Goal: Task Accomplishment & Management: Manage account settings

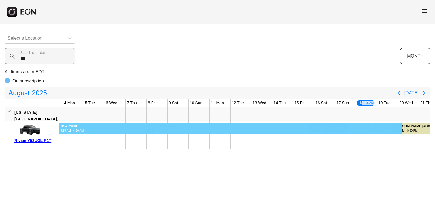
scroll to position [0, 43]
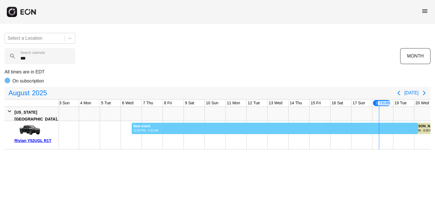
click at [139, 100] on div "6 Wed Wednesday, August 6, 2025" at bounding box center [131, 102] width 21 height 7
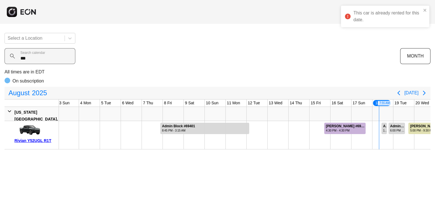
click at [38, 54] on label "Search calendar" at bounding box center [32, 52] width 25 height 5
click at [38, 54] on calendar "***" at bounding box center [40, 56] width 71 height 16
click at [38, 54] on label "Search calendar" at bounding box center [32, 52] width 25 height 5
click at [38, 54] on calendar "***" at bounding box center [40, 56] width 71 height 16
drag, startPoint x: 38, startPoint y: 54, endPoint x: 35, endPoint y: 58, distance: 5.5
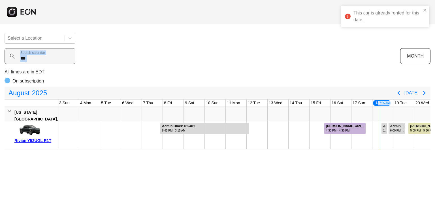
click at [35, 58] on div "*** Search calendar" at bounding box center [202, 56] width 395 height 16
click at [35, 58] on calendar "***" at bounding box center [40, 56] width 71 height 16
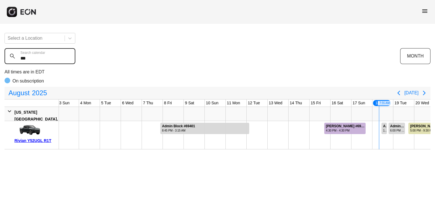
click at [35, 58] on calendar "***" at bounding box center [40, 56] width 71 height 16
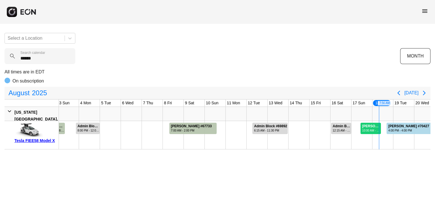
click at [367, 123] on div "Wesley Badillo #69764 10:00 AM - 10:00 AM" at bounding box center [371, 128] width 21 height 11
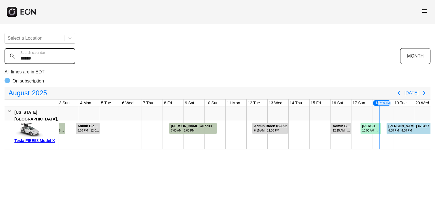
click at [49, 59] on calendar "******" at bounding box center [40, 56] width 71 height 16
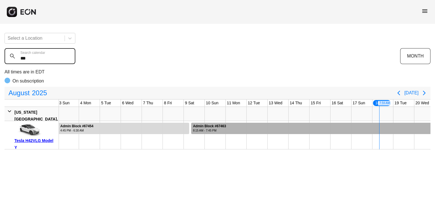
type calendar "***"
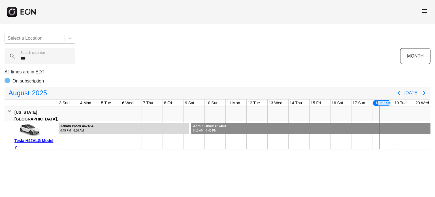
click at [397, 128] on div at bounding box center [426, 128] width 470 height 11
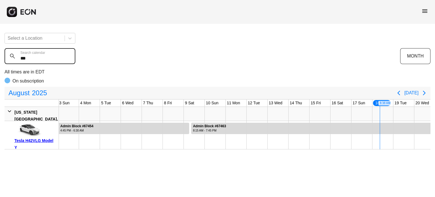
click at [42, 60] on calendar "***" at bounding box center [40, 56] width 71 height 16
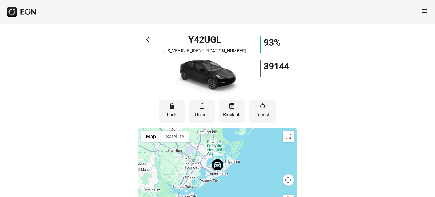
drag, startPoint x: 151, startPoint y: 47, endPoint x: 147, endPoint y: 32, distance: 15.9
click at [147, 40] on span "arrow_back_ios" at bounding box center [149, 39] width 7 height 7
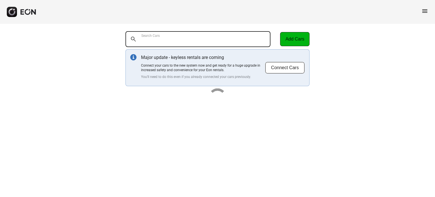
click at [182, 37] on Cars "Search Cars" at bounding box center [197, 39] width 145 height 16
type Cars "******"
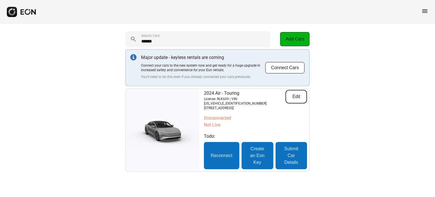
click at [297, 98] on button "Edit" at bounding box center [296, 97] width 22 height 14
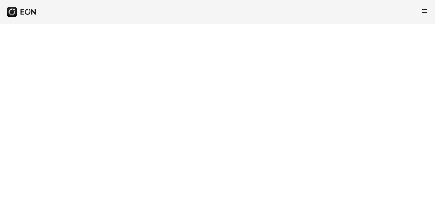
select select "**"
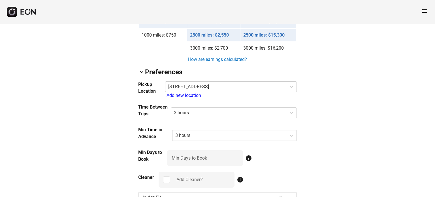
scroll to position [566, 0]
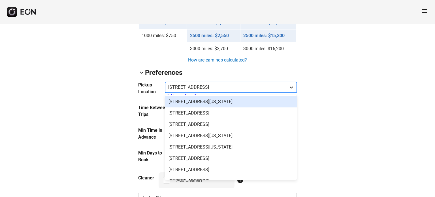
click at [292, 85] on icon at bounding box center [291, 87] width 6 height 6
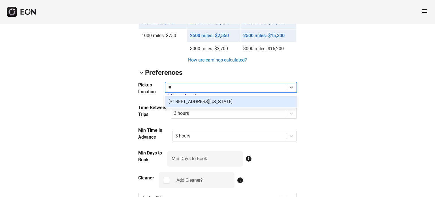
type input "***"
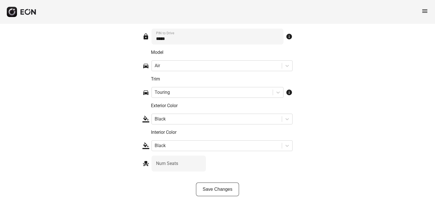
scroll to position [956, 0]
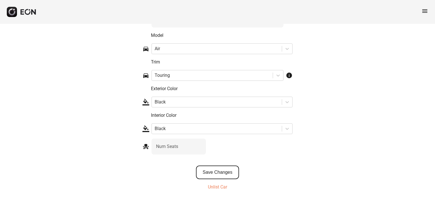
click at [224, 168] on button "Save Changes" at bounding box center [217, 172] width 43 height 14
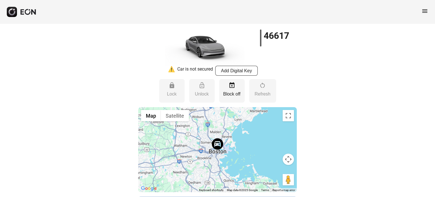
scroll to position [0, 0]
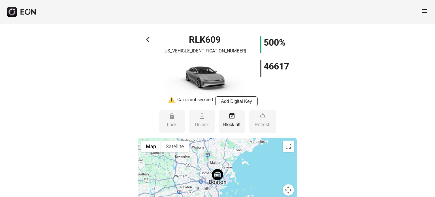
click at [150, 39] on span "arrow_back_ios" at bounding box center [149, 39] width 7 height 7
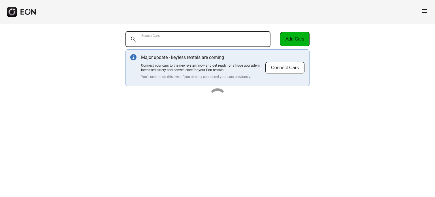
click at [161, 42] on Cars "Search Cars" at bounding box center [197, 39] width 145 height 16
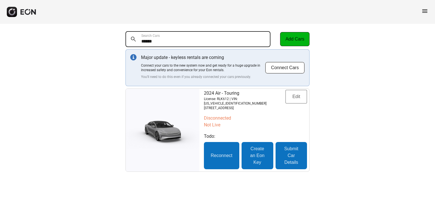
type Cars "******"
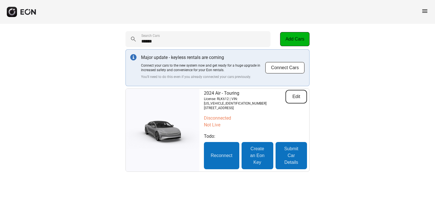
click at [301, 93] on button "Edit" at bounding box center [296, 97] width 22 height 14
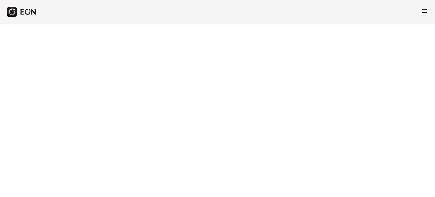
select select "**"
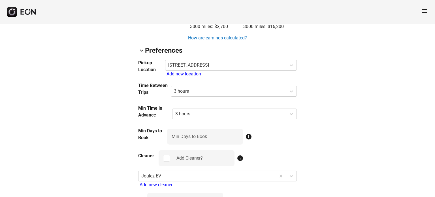
scroll to position [587, 0]
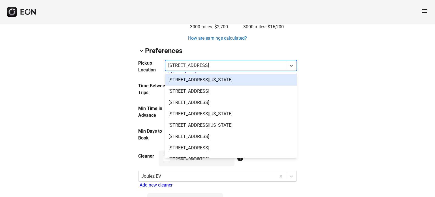
click at [221, 67] on div at bounding box center [225, 65] width 115 height 8
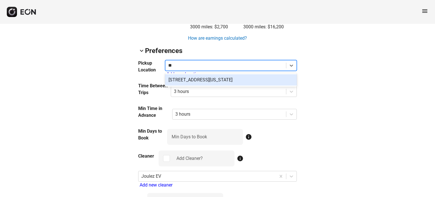
type input "***"
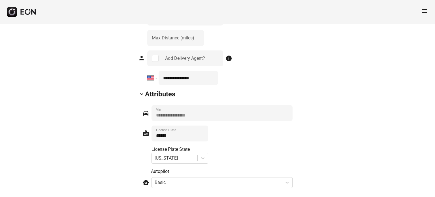
scroll to position [956, 0]
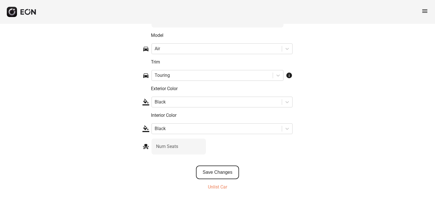
click at [215, 174] on button "Save Changes" at bounding box center [217, 172] width 43 height 14
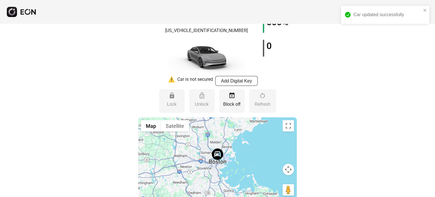
scroll to position [0, 0]
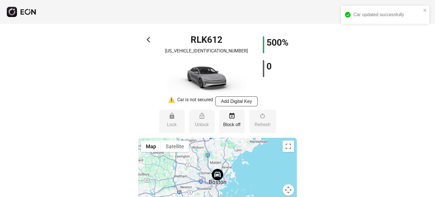
click at [147, 39] on span "arrow_back_ios" at bounding box center [150, 39] width 7 height 7
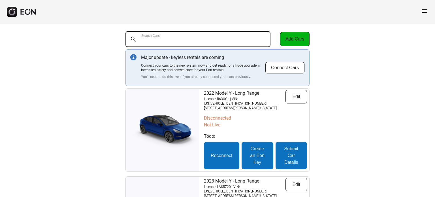
click at [216, 37] on Cars "Search Cars" at bounding box center [197, 39] width 145 height 16
type Cars "***"
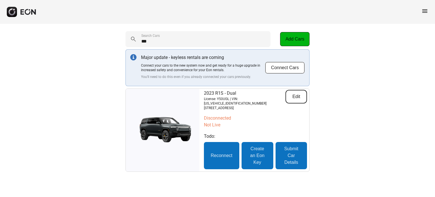
click at [300, 94] on button "Edit" at bounding box center [296, 97] width 22 height 14
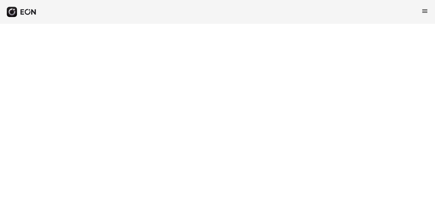
select select "**"
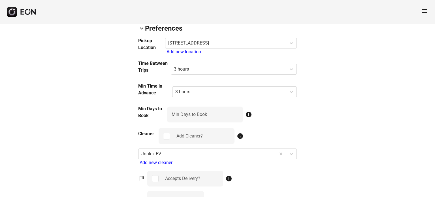
scroll to position [615, 0]
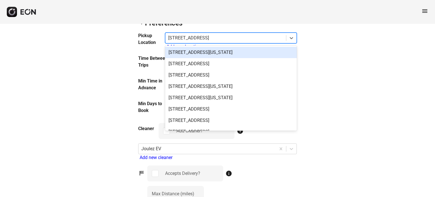
click at [235, 35] on div at bounding box center [225, 38] width 115 height 8
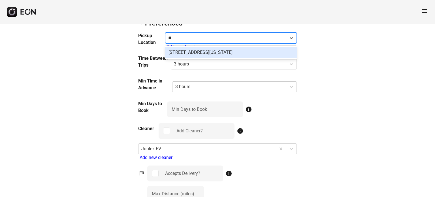
type input "***"
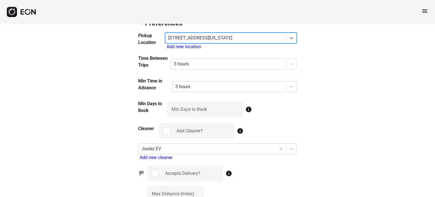
scroll to position [962, 0]
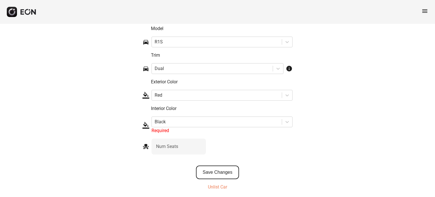
click at [222, 165] on button "Save Changes" at bounding box center [217, 172] width 43 height 14
click at [220, 167] on button "Save Changes" at bounding box center [217, 172] width 43 height 14
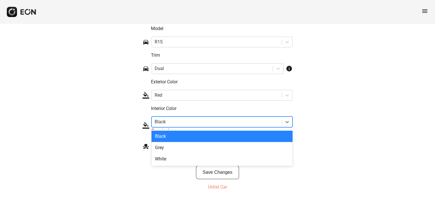
click at [205, 118] on div at bounding box center [217, 122] width 124 height 8
click at [199, 132] on div "Black" at bounding box center [221, 136] width 141 height 11
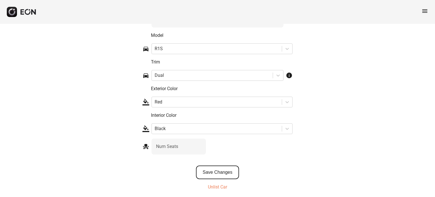
click at [212, 172] on button "Save Changes" at bounding box center [217, 172] width 43 height 14
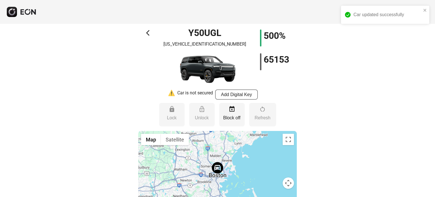
scroll to position [0, 0]
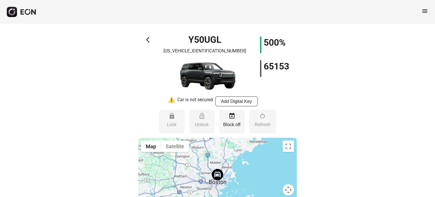
click at [148, 37] on span "arrow_back_ios" at bounding box center [149, 39] width 7 height 7
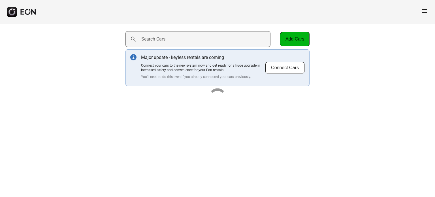
click at [149, 37] on label "Search Cars" at bounding box center [153, 39] width 24 height 7
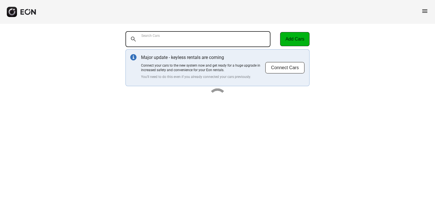
click at [149, 37] on Cars "Search Cars" at bounding box center [197, 39] width 145 height 16
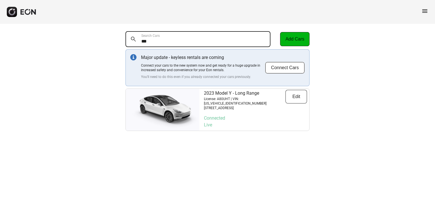
type Cars "***"
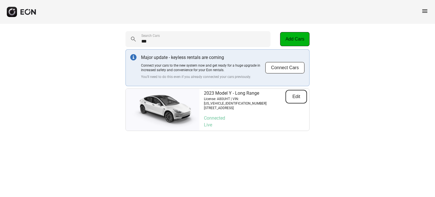
click at [296, 93] on button "Edit" at bounding box center [296, 97] width 22 height 14
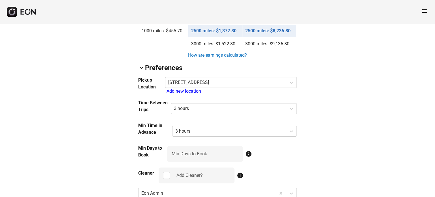
scroll to position [563, 0]
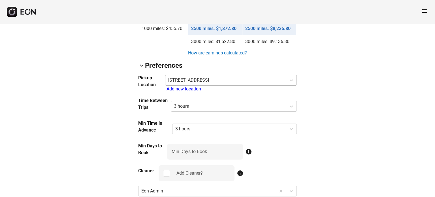
click at [215, 77] on div at bounding box center [225, 80] width 115 height 8
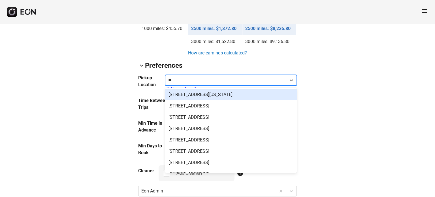
type input "***"
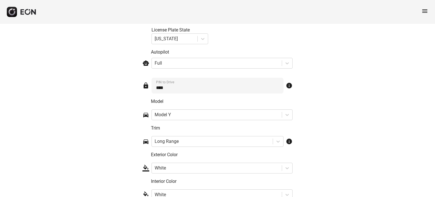
scroll to position [927, 0]
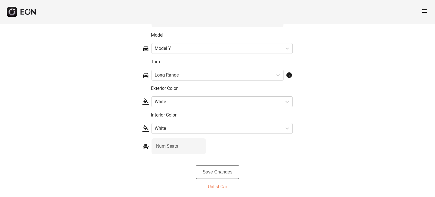
drag, startPoint x: 234, startPoint y: 163, endPoint x: 226, endPoint y: 169, distance: 9.9
click at [226, 169] on button "Save Changes" at bounding box center [217, 172] width 43 height 14
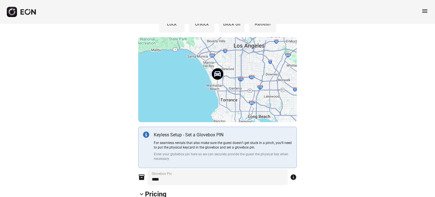
scroll to position [0, 0]
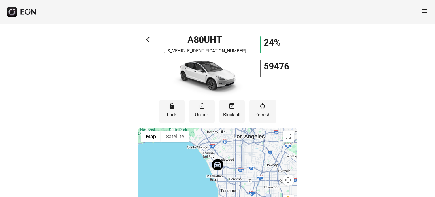
click at [149, 36] on span "arrow_back_ios" at bounding box center [149, 39] width 7 height 7
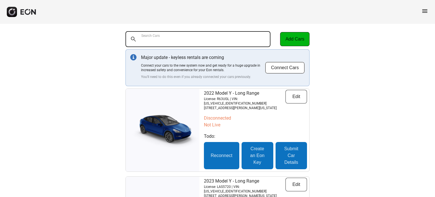
click at [191, 44] on Cars "Search Cars" at bounding box center [197, 39] width 145 height 16
type Cars "***"
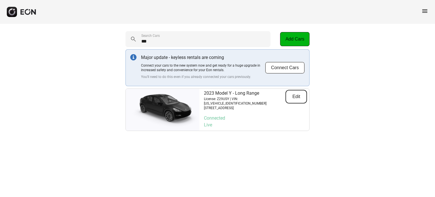
click at [294, 100] on button "Edit" at bounding box center [296, 97] width 22 height 14
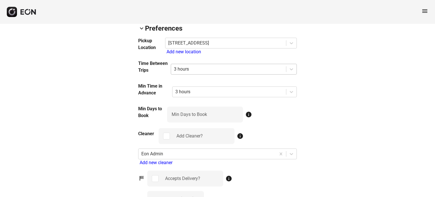
scroll to position [600, 0]
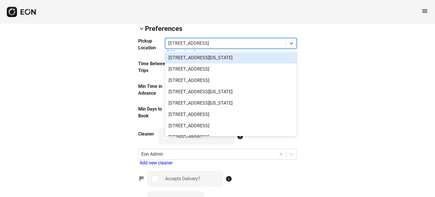
click at [212, 41] on div at bounding box center [225, 43] width 115 height 8
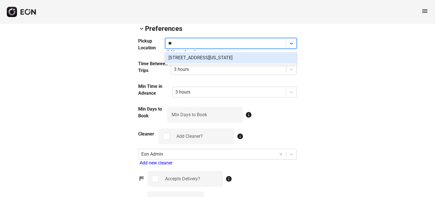
type input "***"
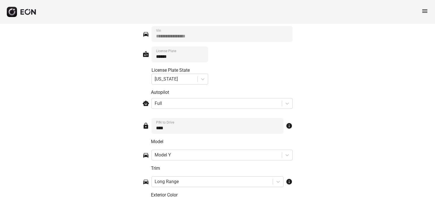
scroll to position [927, 0]
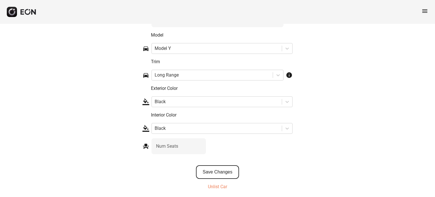
click at [225, 165] on button "Save Changes" at bounding box center [217, 172] width 43 height 14
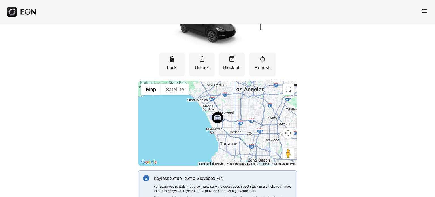
scroll to position [0, 0]
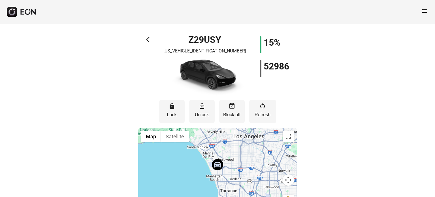
click at [144, 40] on div "arrow_back_ios Z29USY 7SAYGDEE3PA055807 15% 52986" at bounding box center [217, 66] width 159 height 60
click at [149, 40] on span "arrow_back_ios" at bounding box center [149, 39] width 7 height 7
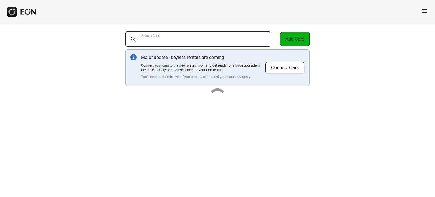
click at [174, 39] on Cars "Search Cars" at bounding box center [197, 39] width 145 height 16
type Cars "***"
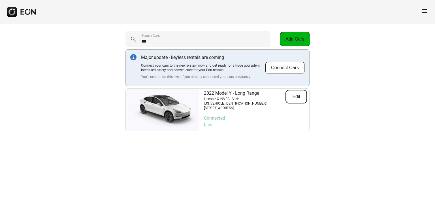
click at [297, 95] on button "Edit" at bounding box center [296, 97] width 22 height 14
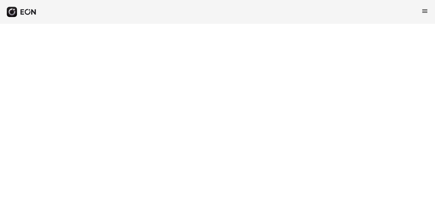
select select "**"
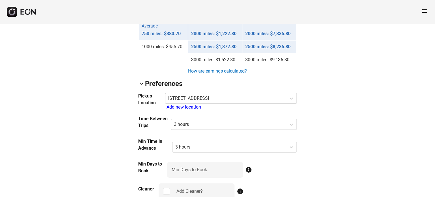
scroll to position [544, 0]
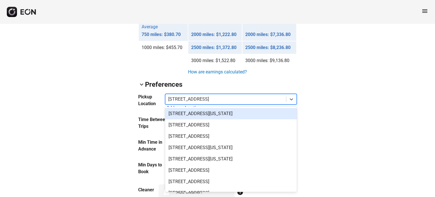
click at [213, 97] on div at bounding box center [225, 99] width 115 height 8
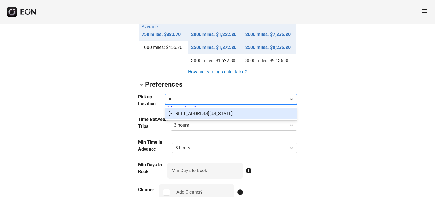
type input "***"
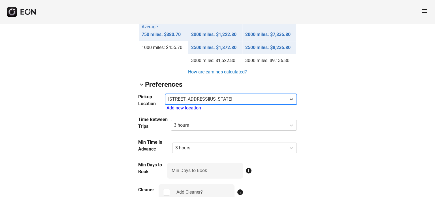
scroll to position [946, 0]
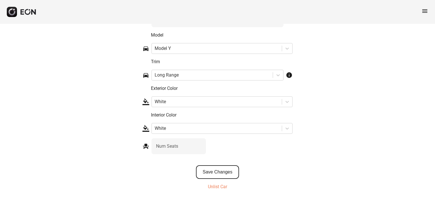
click at [221, 171] on button "Save Changes" at bounding box center [217, 172] width 43 height 14
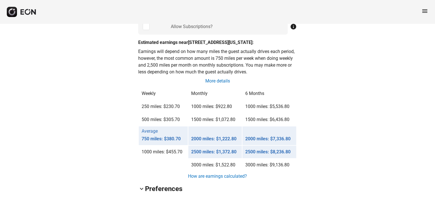
scroll to position [426, 0]
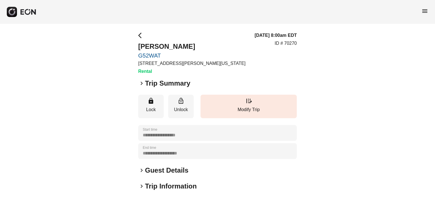
click at [290, 43] on p "ID # 70270" at bounding box center [286, 43] width 22 height 7
copy p "70270"
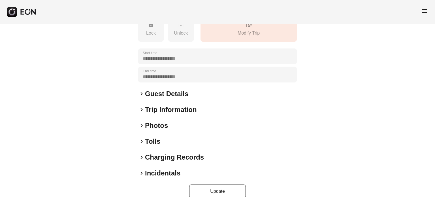
scroll to position [107, 0]
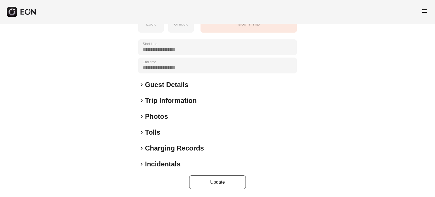
click at [160, 117] on h2 "Photos" at bounding box center [156, 116] width 23 height 9
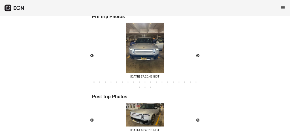
scroll to position [305, 0]
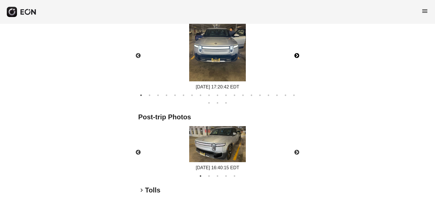
click at [296, 57] on button "Next" at bounding box center [297, 56] width 20 height 20
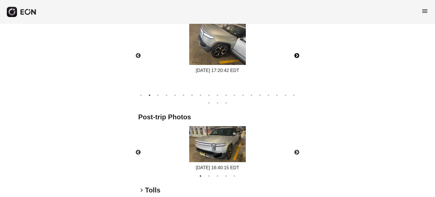
click at [296, 57] on button "Next" at bounding box center [297, 56] width 20 height 20
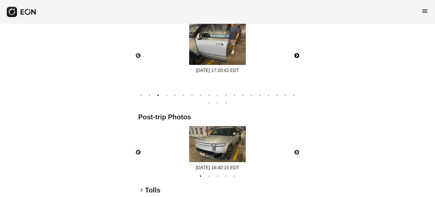
click at [296, 57] on button "Next" at bounding box center [297, 56] width 20 height 20
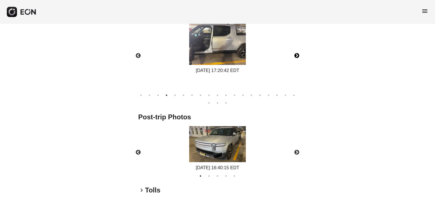
click at [296, 57] on button "Next" at bounding box center [297, 56] width 20 height 20
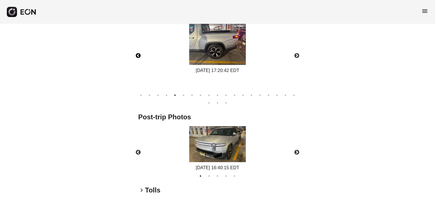
click at [136, 54] on button "Previous" at bounding box center [138, 56] width 20 height 20
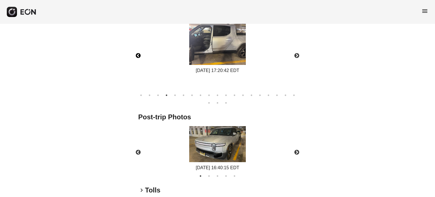
click at [136, 54] on button "Previous" at bounding box center [138, 56] width 20 height 20
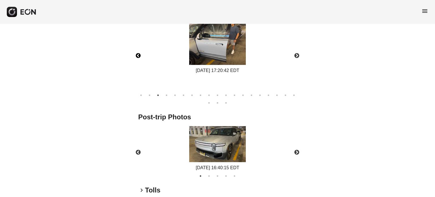
click at [140, 53] on button "Previous" at bounding box center [138, 56] width 20 height 20
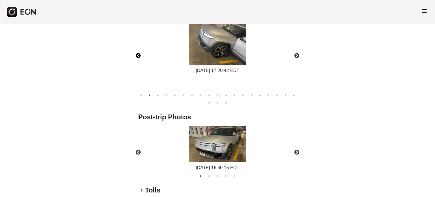
click at [138, 54] on button "Previous" at bounding box center [138, 56] width 20 height 20
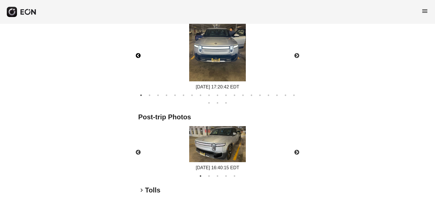
click at [212, 34] on img at bounding box center [217, 44] width 57 height 76
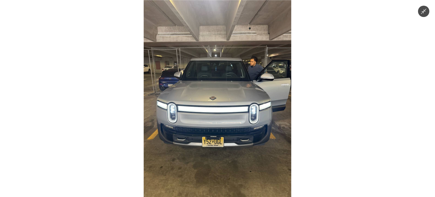
click at [206, 73] on img at bounding box center [217, 98] width 147 height 197
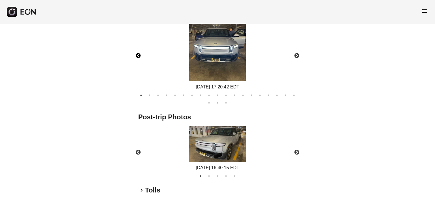
click at [219, 47] on img at bounding box center [217, 44] width 57 height 76
click at [213, 65] on img at bounding box center [217, 44] width 57 height 76
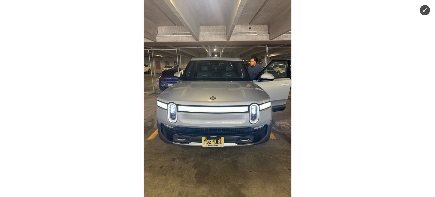
scroll to position [307, 0]
click at [122, 68] on div at bounding box center [217, 98] width 435 height 197
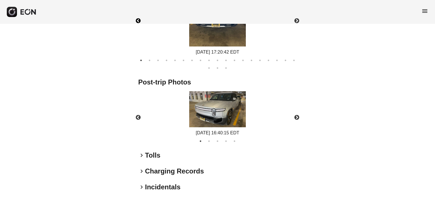
scroll to position [363, 0]
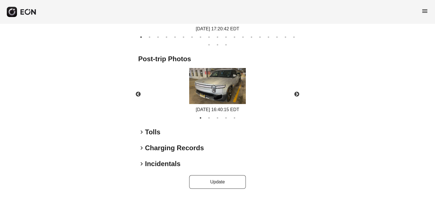
click at [224, 61] on h2 "Post-trip Photos" at bounding box center [217, 58] width 159 height 9
click at [221, 73] on img at bounding box center [217, 86] width 57 height 36
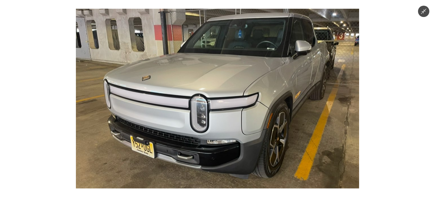
click at [219, 48] on img at bounding box center [217, 97] width 283 height 179
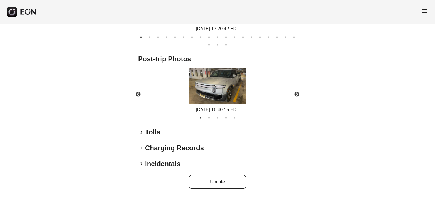
click at [219, 67] on div "Post-trip Photos Previous [DATE] 16:40:15 EDT [DATE] 16:40:15 EDT Next 1 2 3 4 5" at bounding box center [217, 87] width 159 height 66
click at [219, 75] on img at bounding box center [217, 86] width 57 height 36
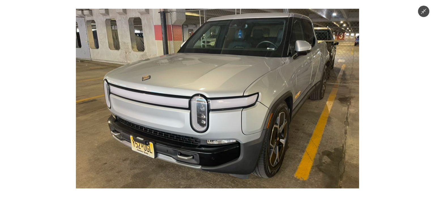
click at [248, 84] on img at bounding box center [217, 97] width 283 height 179
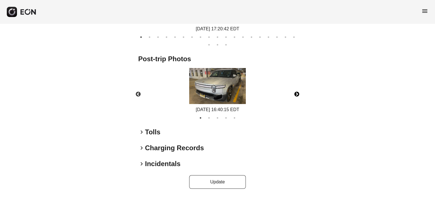
click at [294, 92] on button "Next" at bounding box center [297, 94] width 20 height 20
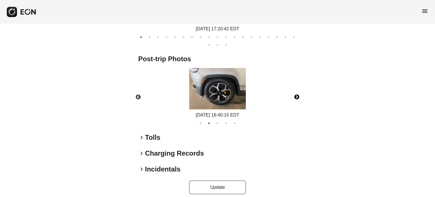
click at [299, 90] on button "Next" at bounding box center [297, 97] width 20 height 20
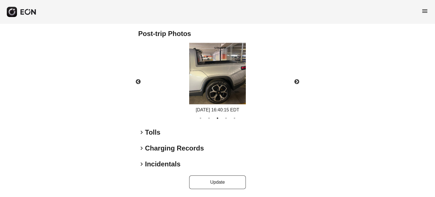
click at [172, 161] on h2 "Incidentals" at bounding box center [162, 163] width 35 height 9
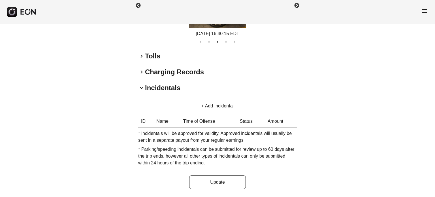
click at [214, 107] on button "+ Add Incidental" at bounding box center [217, 106] width 46 height 14
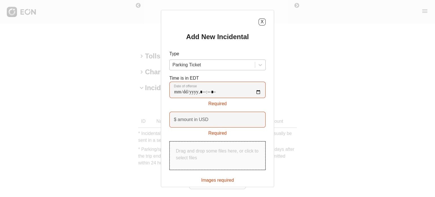
click at [183, 68] on div at bounding box center [212, 65] width 80 height 8
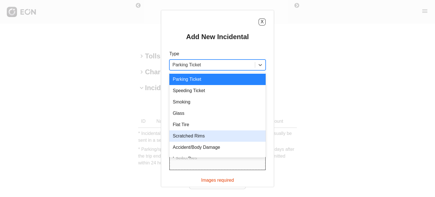
scroll to position [8, 0]
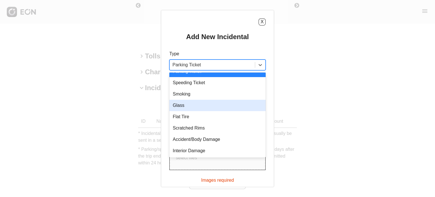
click at [200, 106] on div "Glass" at bounding box center [217, 105] width 96 height 11
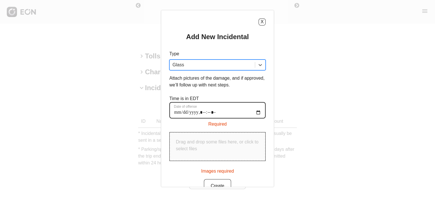
click at [259, 112] on offense "Date of offense" at bounding box center [217, 110] width 96 height 16
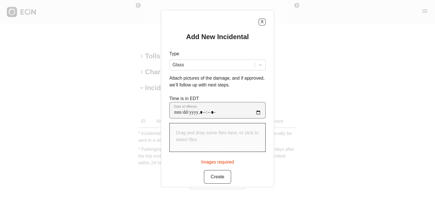
type offense "**********"
click at [220, 128] on div "Drag and drop some files here, or click to select files" at bounding box center [218, 137] width 96 height 28
type input "**********"
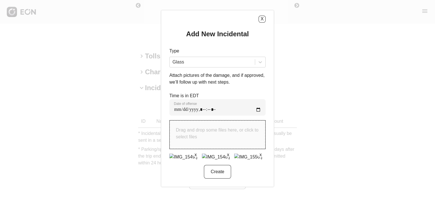
scroll to position [6, 0]
click at [215, 173] on button "Create" at bounding box center [217, 172] width 27 height 14
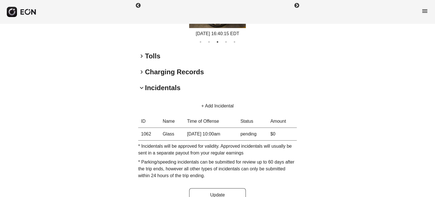
scroll to position [477, 0]
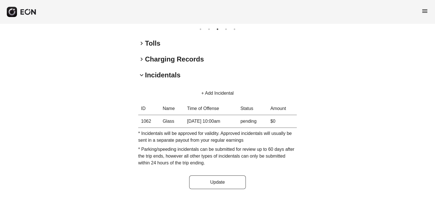
drag, startPoint x: 160, startPoint y: 119, endPoint x: 192, endPoint y: 122, distance: 32.8
click at [192, 122] on tr "1062 Glass 08/18/25 at 10:00am pending $0" at bounding box center [217, 121] width 159 height 13
click at [192, 122] on td "08/18/25 at 10:00am" at bounding box center [210, 121] width 53 height 13
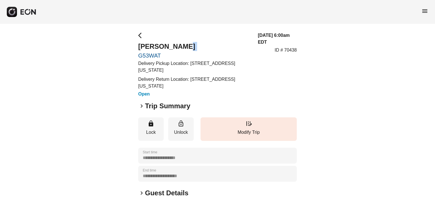
click at [222, 43] on div "**********" at bounding box center [217, 164] width 435 height 281
click at [217, 46] on h2 "[PERSON_NAME]" at bounding box center [194, 46] width 113 height 9
drag, startPoint x: 189, startPoint y: 39, endPoint x: 75, endPoint y: 60, distance: 115.7
click at [75, 60] on div "**********" at bounding box center [217, 164] width 435 height 281
click at [76, 60] on div "**********" at bounding box center [217, 164] width 435 height 281
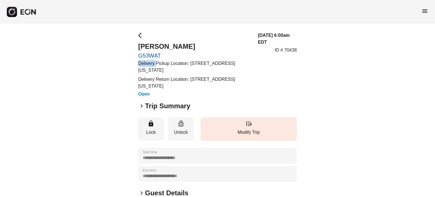
click at [76, 60] on div "**********" at bounding box center [217, 164] width 435 height 281
click at [67, 165] on div "**********" at bounding box center [217, 164] width 435 height 281
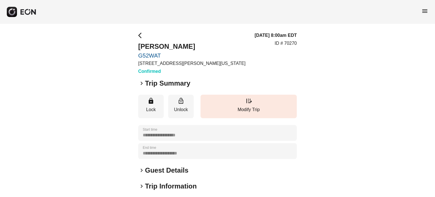
scroll to position [28, 0]
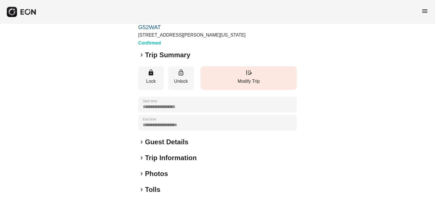
click at [266, 74] on button "edit_road Modify Trip" at bounding box center [248, 77] width 96 height 23
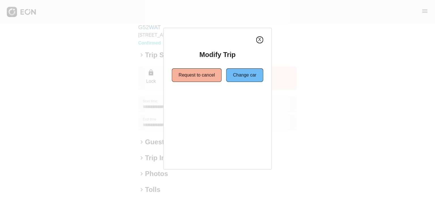
click at [260, 38] on button "X" at bounding box center [259, 39] width 7 height 7
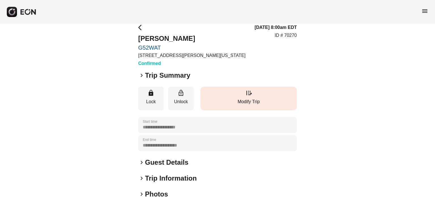
scroll to position [0, 0]
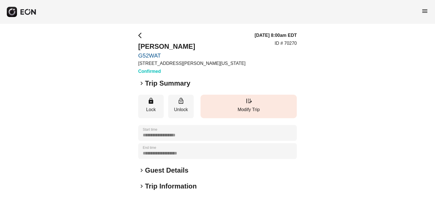
click at [235, 115] on button "edit_road Modify Trip" at bounding box center [248, 106] width 96 height 23
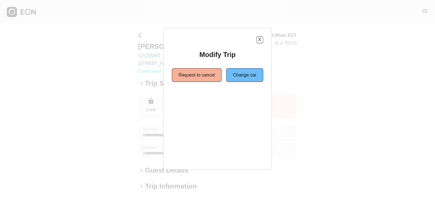
click at [264, 42] on div "X Modify Trip Request to cancel Change car" at bounding box center [217, 99] width 108 height 142
click at [257, 40] on button "X" at bounding box center [259, 39] width 7 height 7
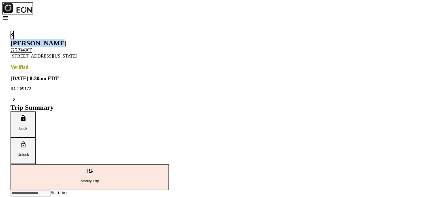
drag, startPoint x: 136, startPoint y: 47, endPoint x: 196, endPoint y: 48, distance: 60.0
click at [196, 48] on div "**********" at bounding box center [217, 165] width 430 height 287
copy h2 "[PERSON_NAME]"
click at [102, 35] on div "**********" at bounding box center [217, 165] width 430 height 287
click at [169, 86] on p "ID # 69172" at bounding box center [89, 88] width 159 height 5
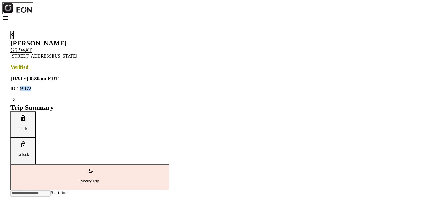
click at [169, 86] on p "ID # 69172" at bounding box center [89, 88] width 159 height 5
copy p "69172"
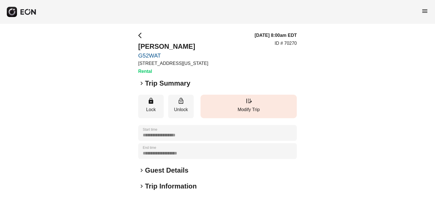
click at [281, 109] on p "Modify Trip" at bounding box center [248, 109] width 91 height 7
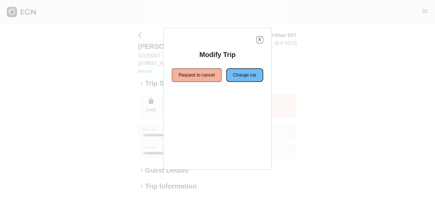
click at [237, 75] on button "Change car" at bounding box center [244, 75] width 37 height 14
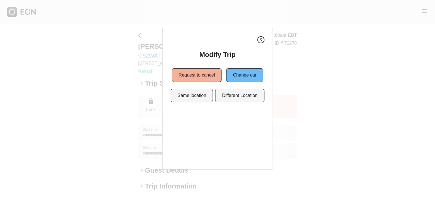
click at [259, 39] on button "X" at bounding box center [260, 39] width 7 height 7
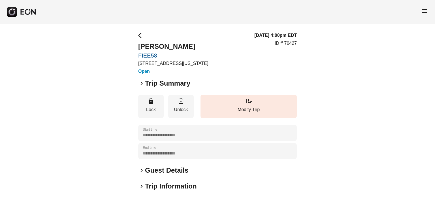
click at [290, 42] on p "ID # 70427" at bounding box center [286, 43] width 22 height 7
copy p "70427"
drag, startPoint x: 187, startPoint y: 47, endPoint x: 138, endPoint y: 48, distance: 48.7
click at [138, 48] on h2 "[PERSON_NAME]" at bounding box center [173, 46] width 70 height 9
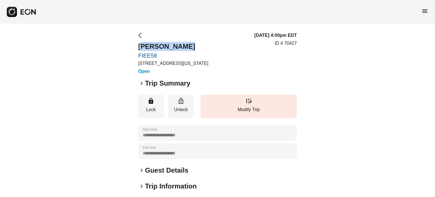
copy h2 "[PERSON_NAME]"
click at [254, 37] on h3 "[DATE] 4:00pm EDT" at bounding box center [275, 35] width 42 height 7
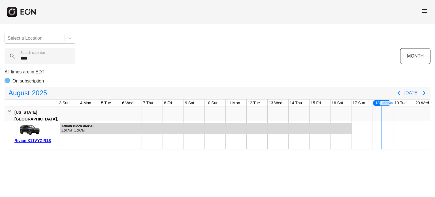
type calendar "****"
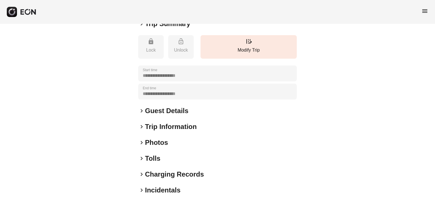
scroll to position [107, 0]
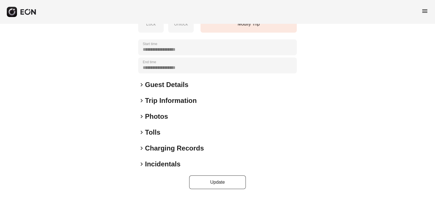
click at [157, 121] on div "**********" at bounding box center [217, 57] width 159 height 264
click at [157, 120] on h2 "Photos" at bounding box center [156, 116] width 23 height 9
click at [157, 118] on h2 "Photos" at bounding box center [156, 116] width 23 height 9
click at [158, 116] on h2 "Photos" at bounding box center [156, 116] width 23 height 9
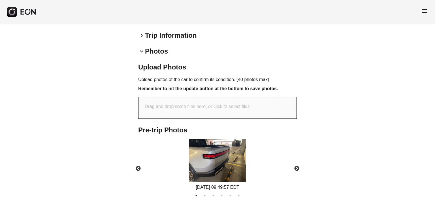
scroll to position [220, 0]
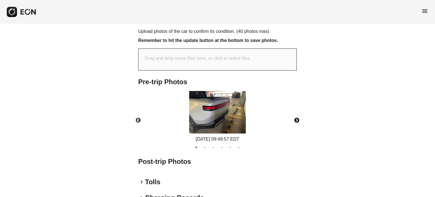
click at [296, 120] on button "Next" at bounding box center [297, 120] width 20 height 20
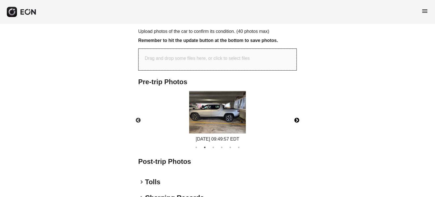
click at [296, 120] on button "Next" at bounding box center [297, 120] width 20 height 20
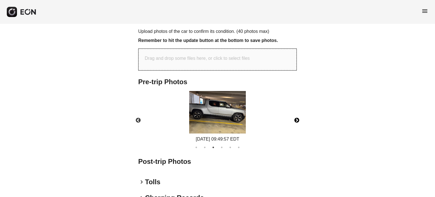
click at [296, 120] on button "Next" at bounding box center [297, 120] width 20 height 20
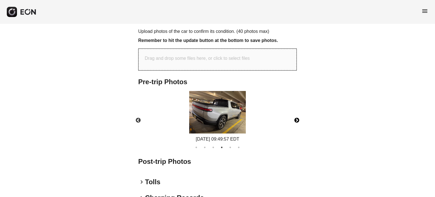
click at [296, 120] on button "Next" at bounding box center [297, 120] width 20 height 20
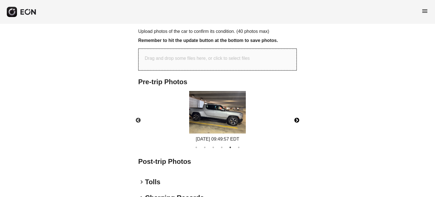
click at [296, 120] on button "Next" at bounding box center [297, 120] width 20 height 20
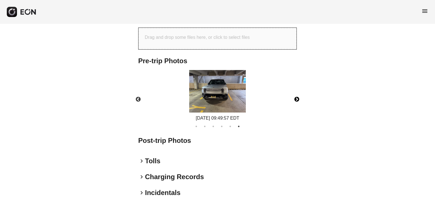
scroll to position [269, 0]
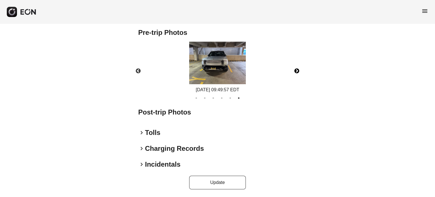
click at [297, 70] on button "Next" at bounding box center [297, 71] width 20 height 20
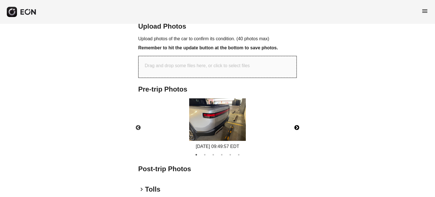
scroll to position [185, 0]
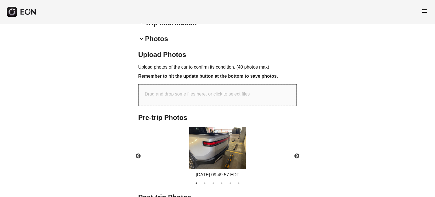
click at [231, 91] on p "Drag and drop some files here, or click to select files" at bounding box center [197, 94] width 105 height 7
type input "**********"
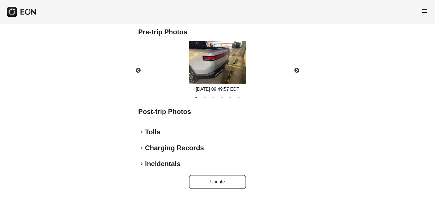
scroll to position [288, 0]
click at [230, 177] on button "Update" at bounding box center [217, 182] width 57 height 14
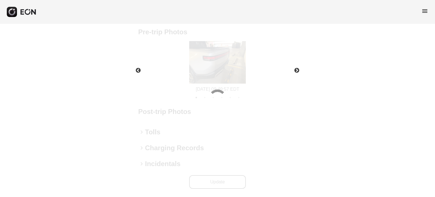
scroll to position [258, 0]
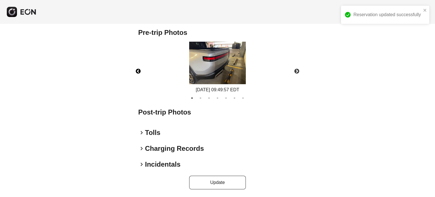
click at [139, 70] on button "Previous" at bounding box center [138, 71] width 20 height 20
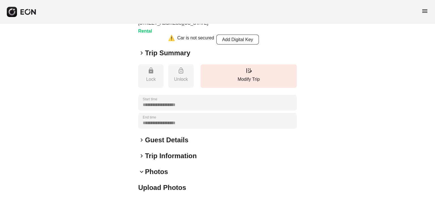
scroll to position [0, 0]
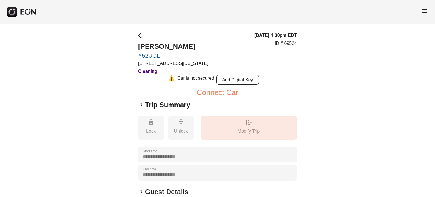
scroll to position [107, 0]
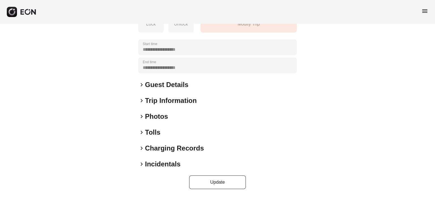
drag, startPoint x: 163, startPoint y: 166, endPoint x: 168, endPoint y: 161, distance: 7.3
click at [163, 166] on h2 "Incidentals" at bounding box center [162, 163] width 35 height 9
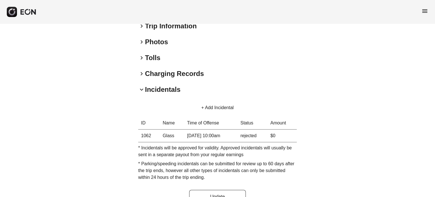
scroll to position [196, 0]
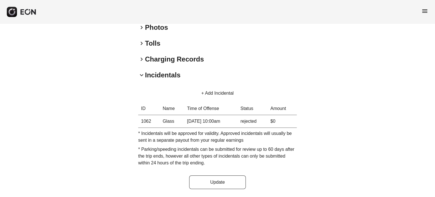
click at [213, 94] on button "+ Add Incidental" at bounding box center [217, 93] width 46 height 14
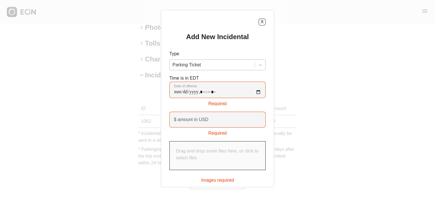
click at [214, 69] on div "Parking Ticket" at bounding box center [212, 65] width 85 height 10
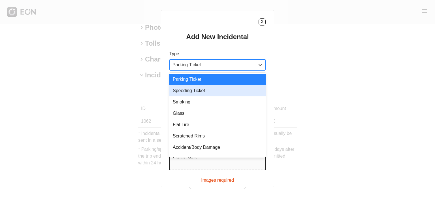
scroll to position [8, 0]
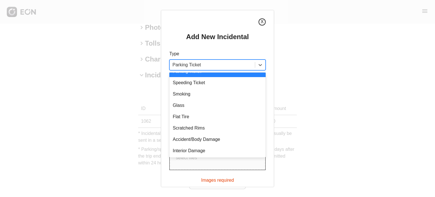
click at [265, 25] on div "X" at bounding box center [217, 21] width 96 height 7
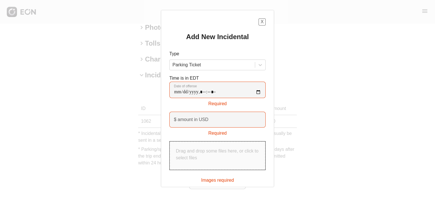
click at [265, 25] on div "X" at bounding box center [217, 21] width 96 height 7
click at [264, 23] on button "X" at bounding box center [261, 21] width 7 height 7
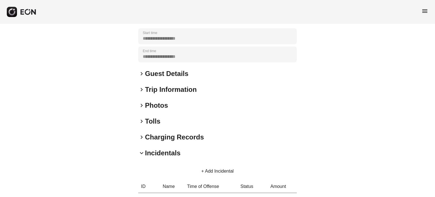
scroll to position [0, 0]
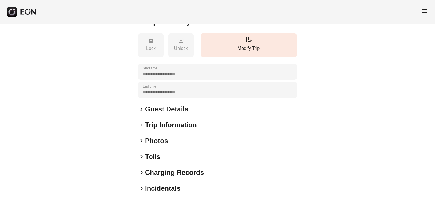
scroll to position [107, 0]
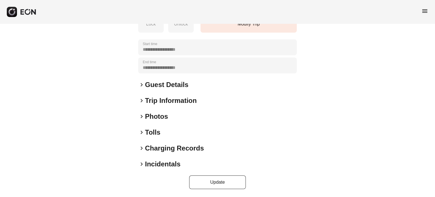
click at [159, 118] on h2 "Photos" at bounding box center [156, 116] width 23 height 9
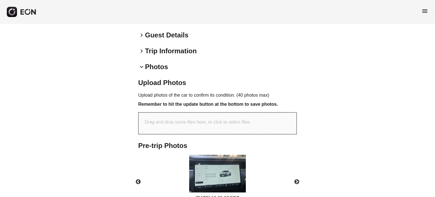
scroll to position [192, 0]
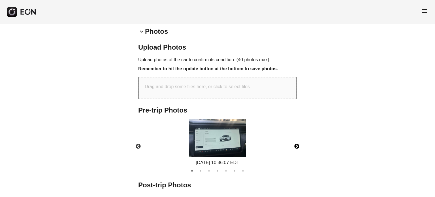
click at [300, 145] on button "Next" at bounding box center [297, 146] width 20 height 20
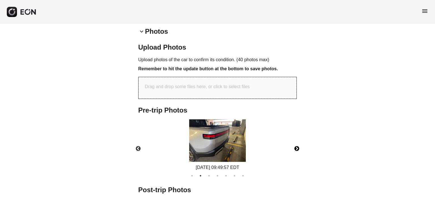
click at [300, 145] on button "Next" at bounding box center [297, 149] width 20 height 20
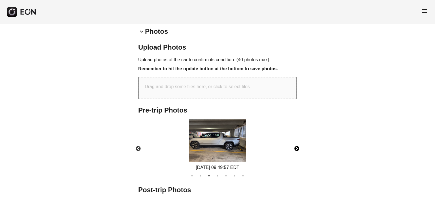
click at [300, 145] on button "Next" at bounding box center [297, 149] width 20 height 20
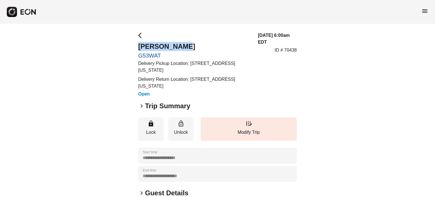
drag, startPoint x: 131, startPoint y: 47, endPoint x: 189, endPoint y: 51, distance: 58.2
click at [189, 51] on div "**********" at bounding box center [217, 164] width 435 height 281
copy h2 "[PERSON_NAME]"
